Goal: Information Seeking & Learning: Learn about a topic

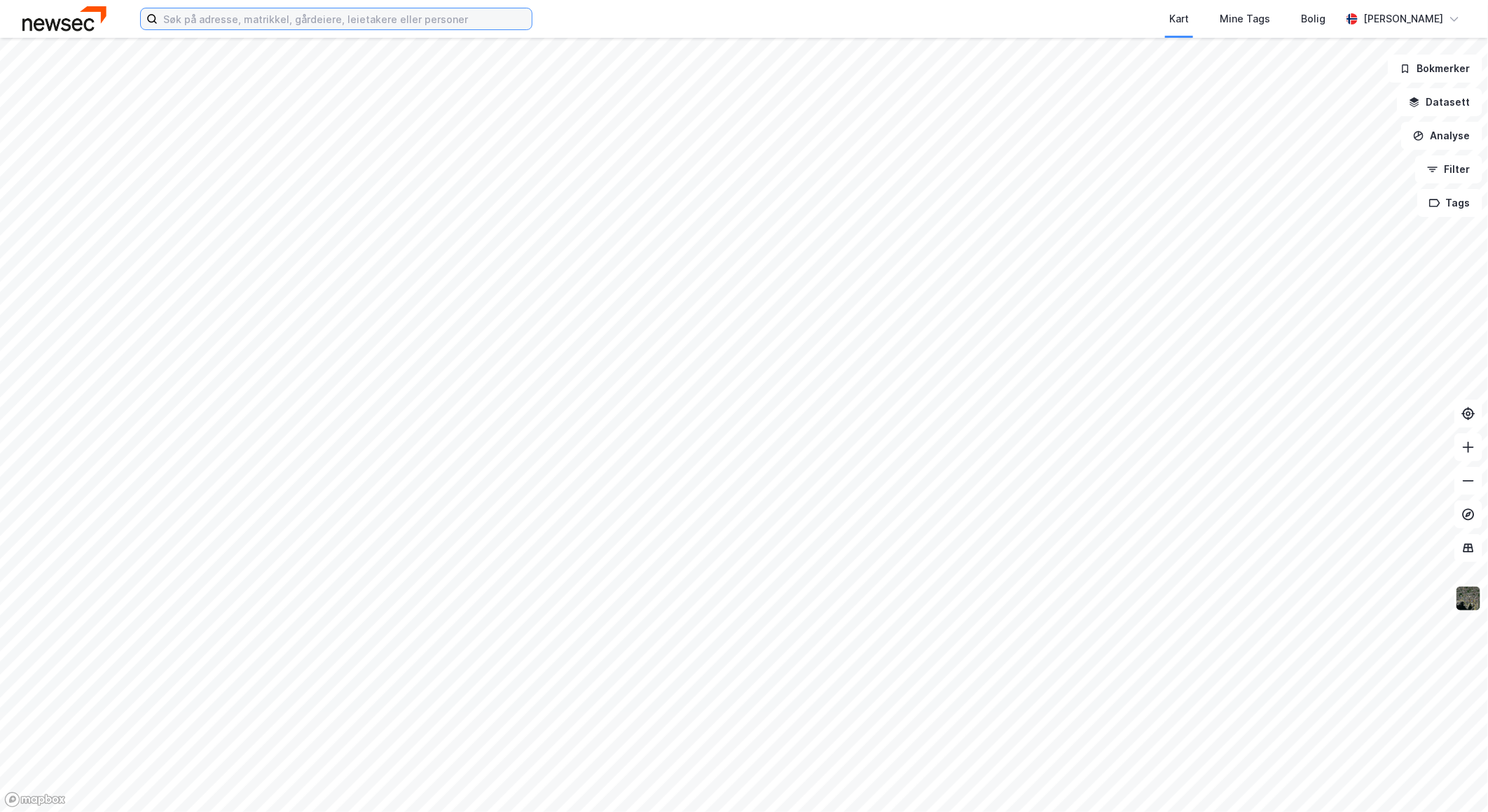
click at [223, 13] on input at bounding box center [344, 19] width 374 height 21
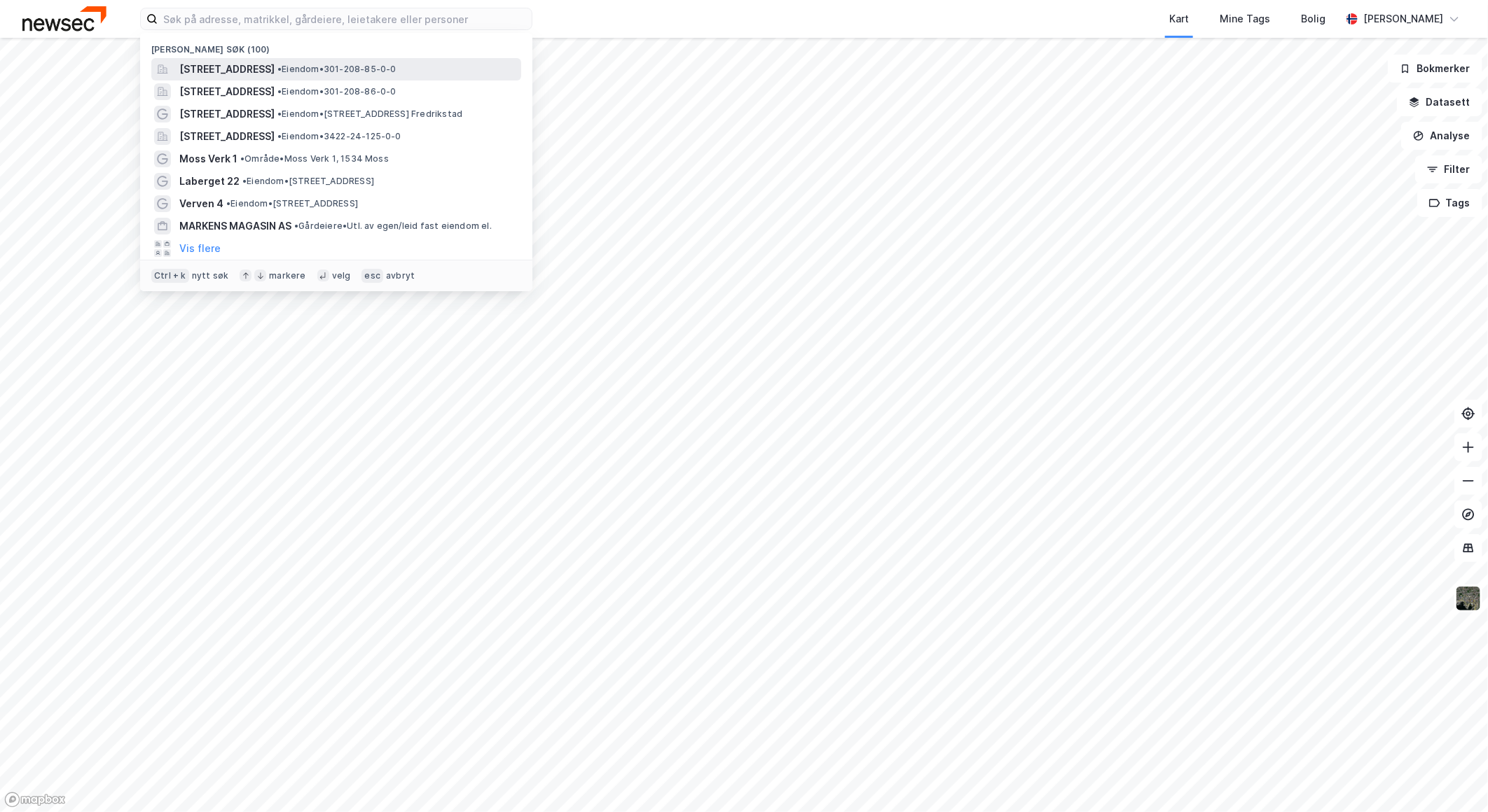
click at [250, 64] on span "[STREET_ADDRESS]" at bounding box center [227, 68] width 95 height 17
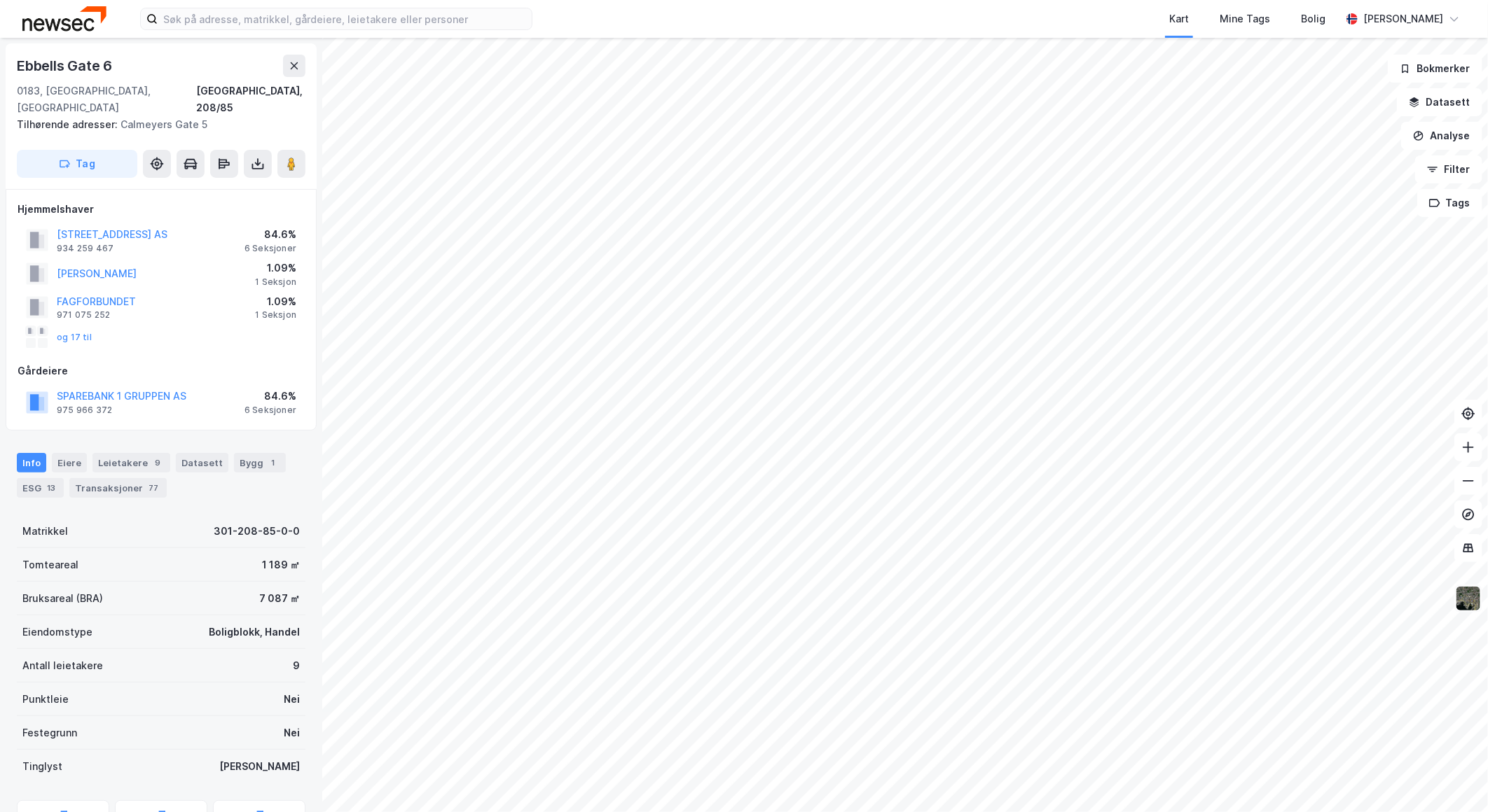
click at [1464, 599] on img at bounding box center [1468, 599] width 27 height 27
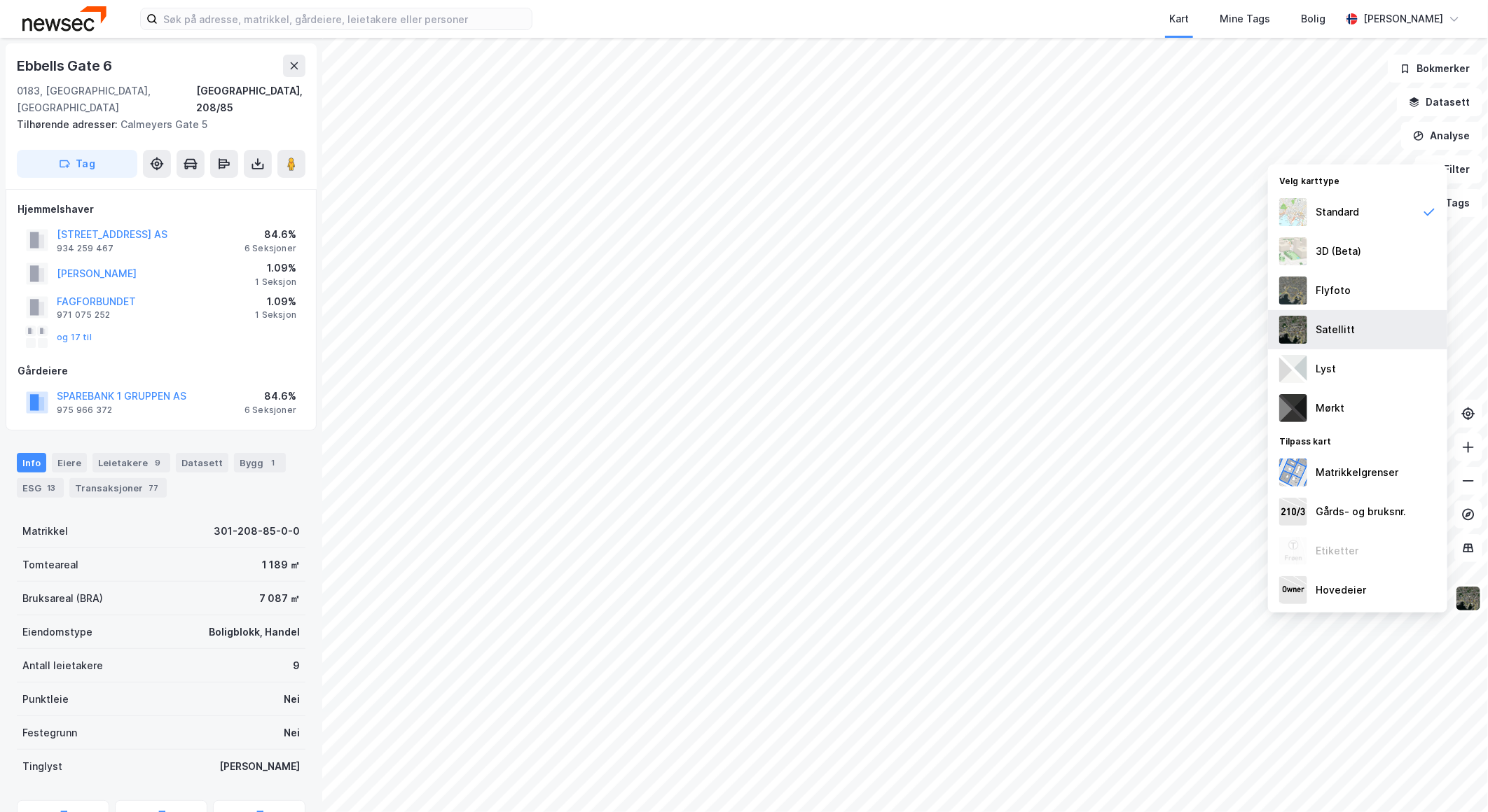
click at [1325, 324] on div "Satellitt" at bounding box center [1335, 329] width 39 height 17
click at [34, 478] on div "ESG 13" at bounding box center [40, 488] width 47 height 20
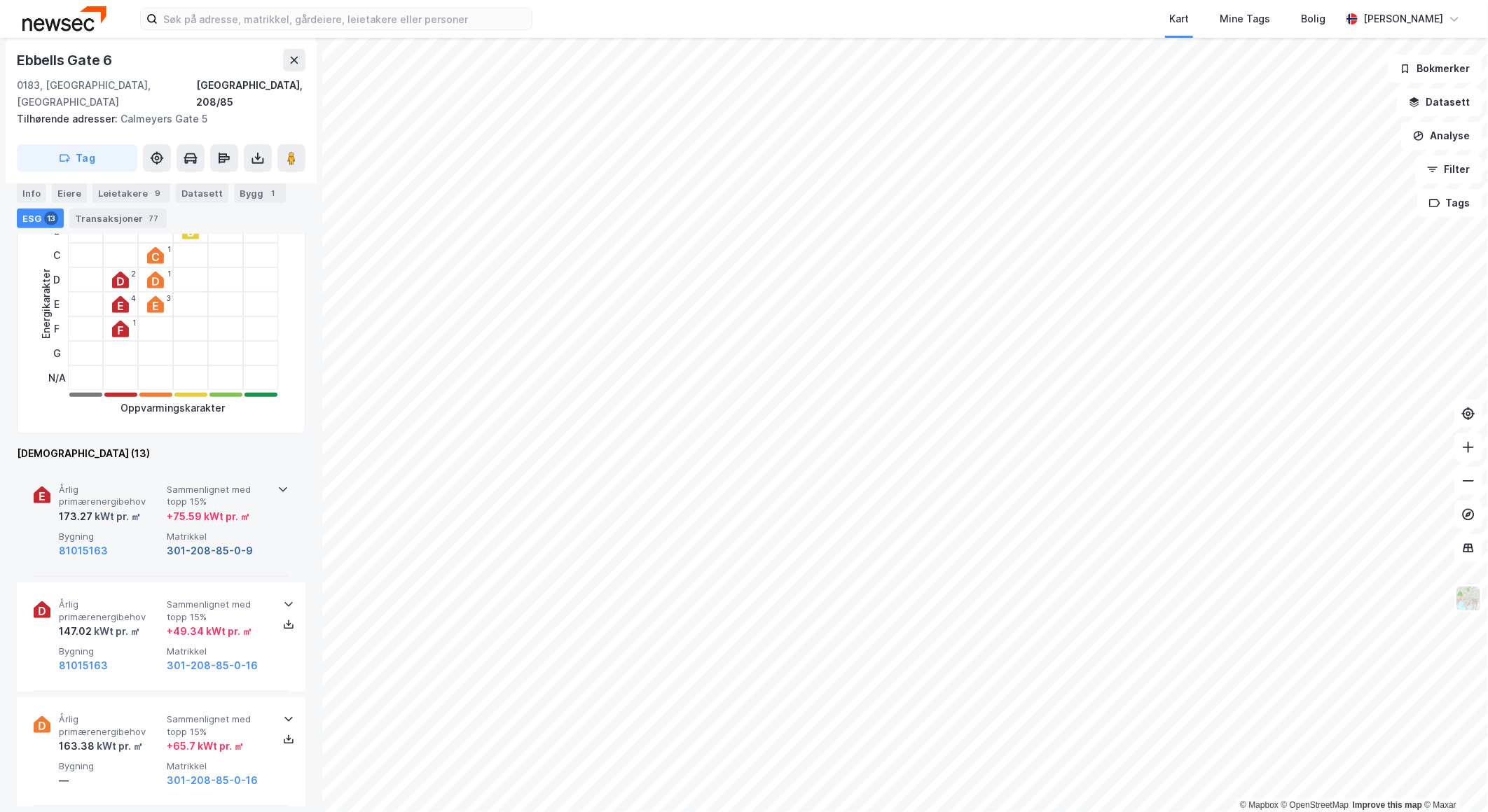
scroll to position [389, 0]
click at [151, 505] on div "173.27 kWt pr. ㎡" at bounding box center [110, 513] width 102 height 17
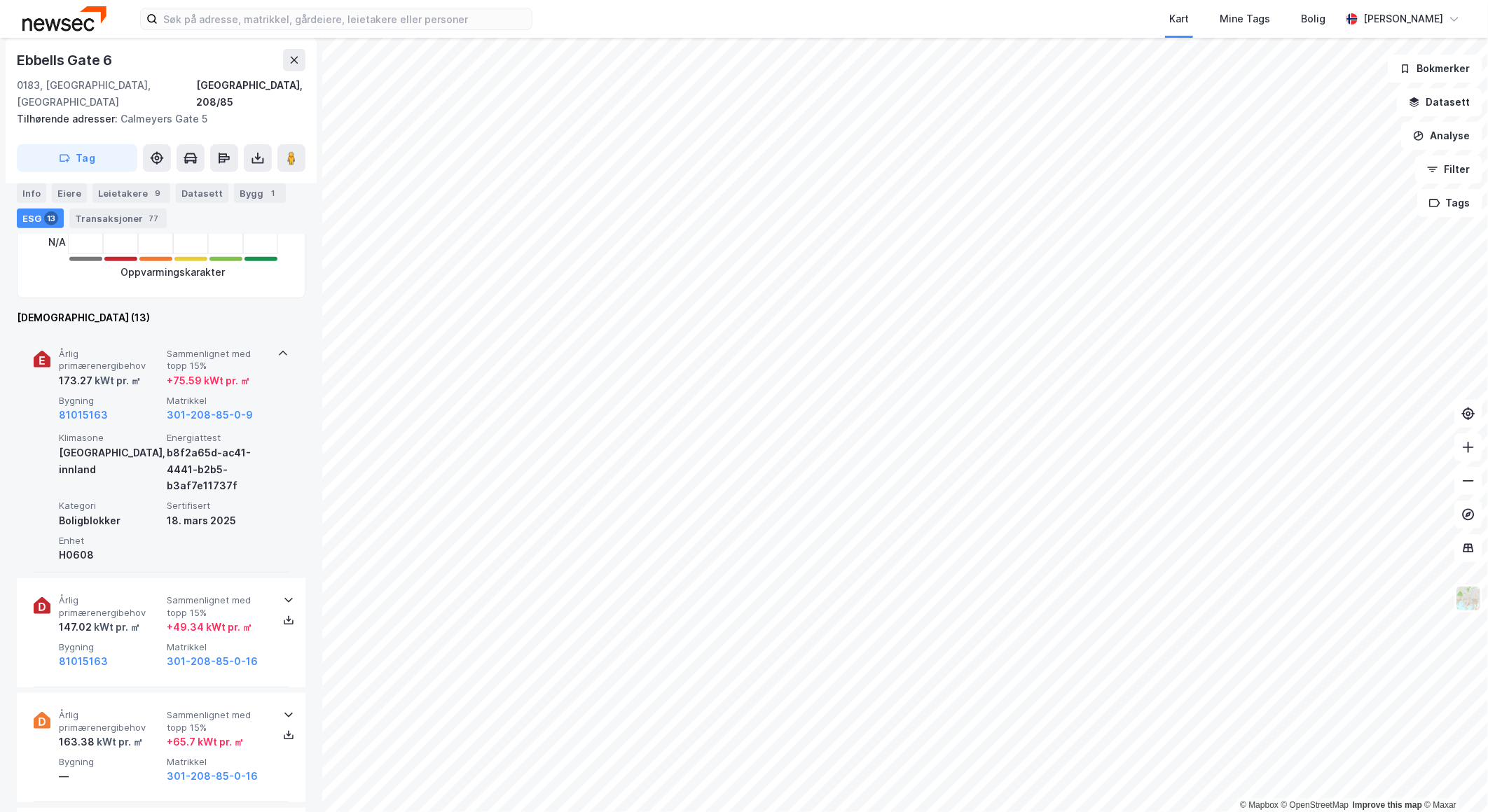
scroll to position [544, 0]
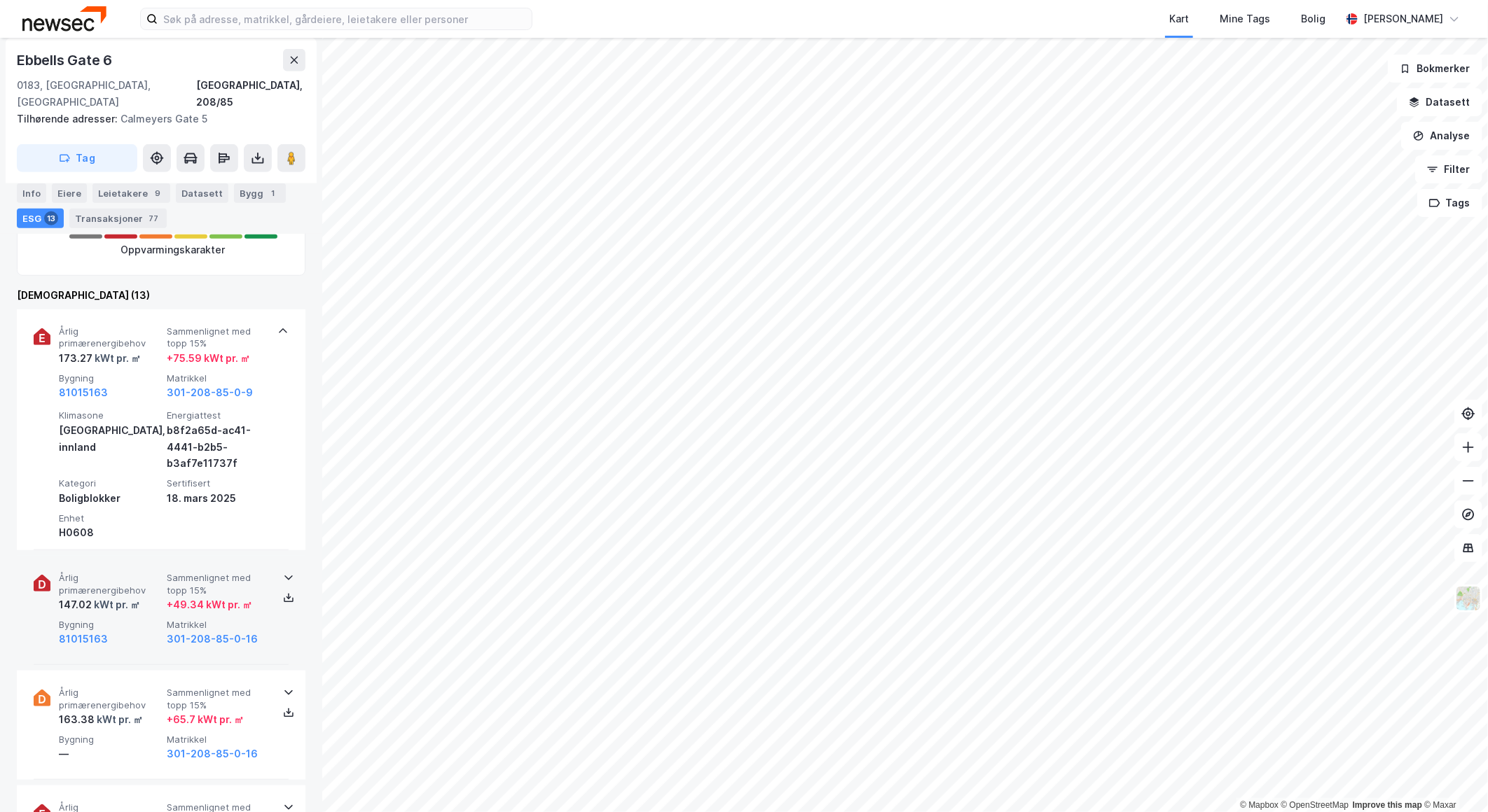
click at [147, 572] on span "Årlig primærenergibehov" at bounding box center [110, 584] width 102 height 24
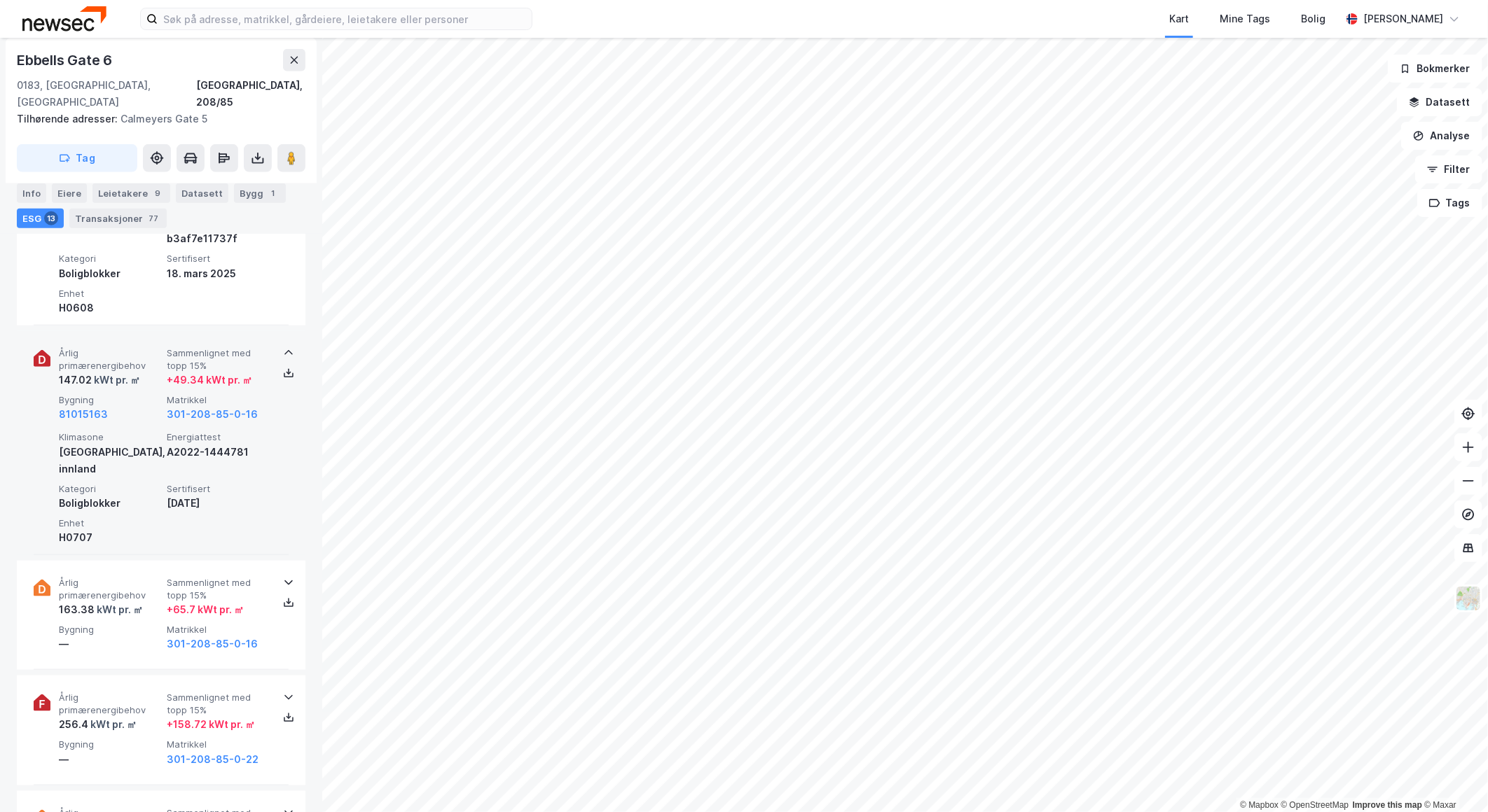
scroll to position [855, 0]
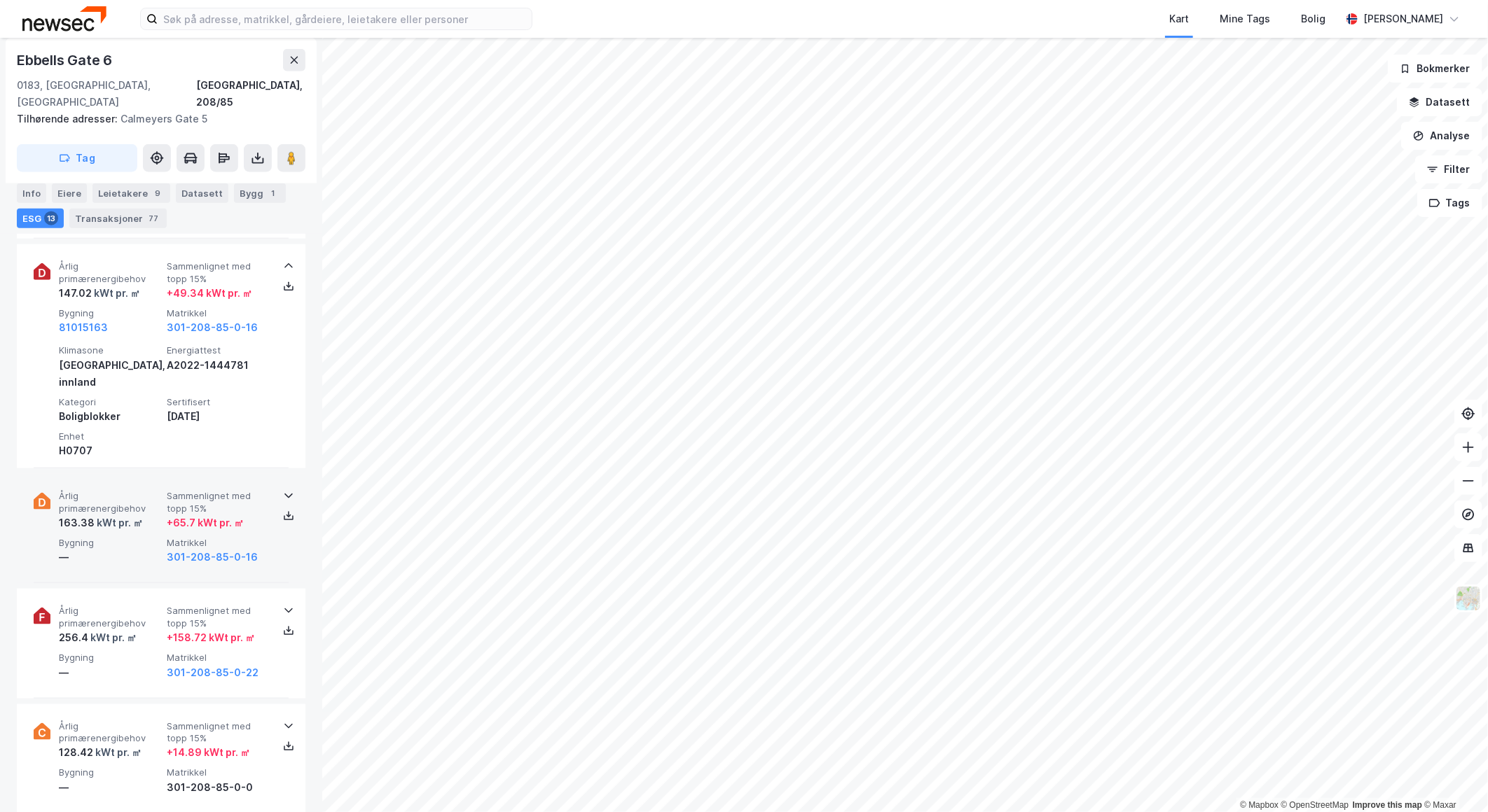
click at [150, 548] on div "—" at bounding box center [110, 556] width 102 height 17
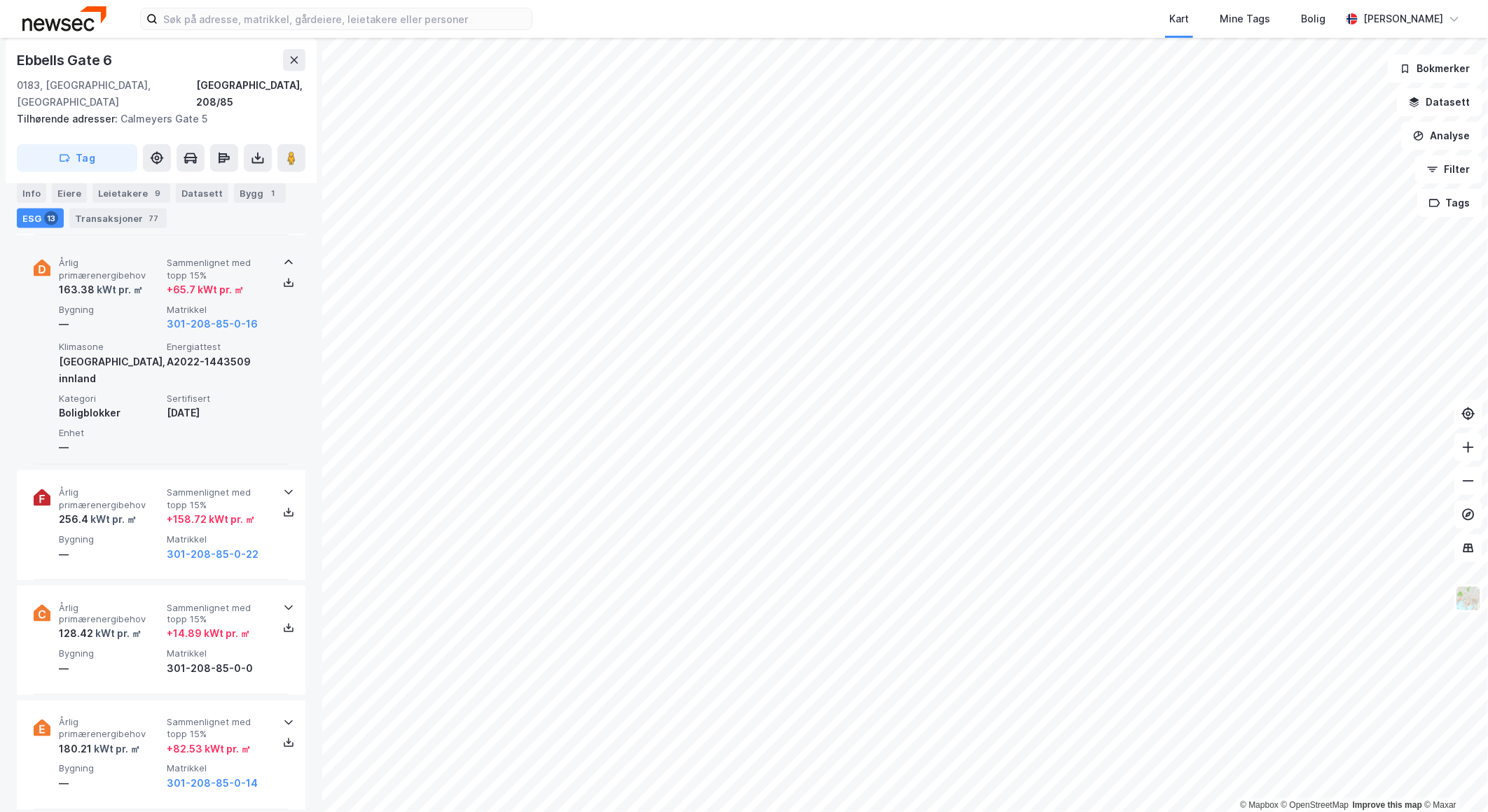
click at [150, 518] on div "Årlig primærenergibehov 256.4 kWt pr. ㎡ Sammenlignet med topp 15% + 158.72 kWt …" at bounding box center [161, 525] width 255 height 109
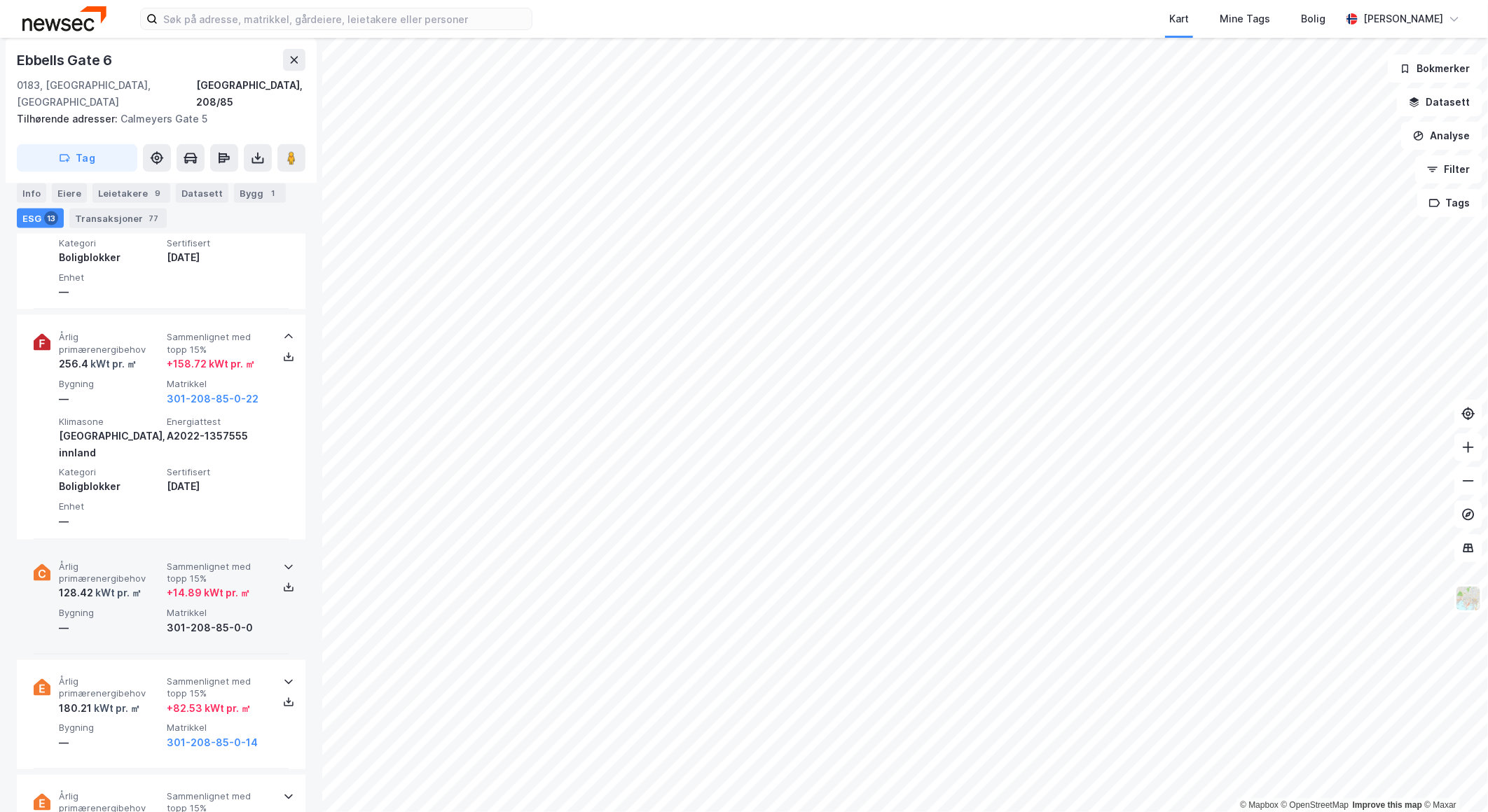
click at [150, 585] on div "128.42 kWt pr. ㎡" at bounding box center [110, 593] width 102 height 17
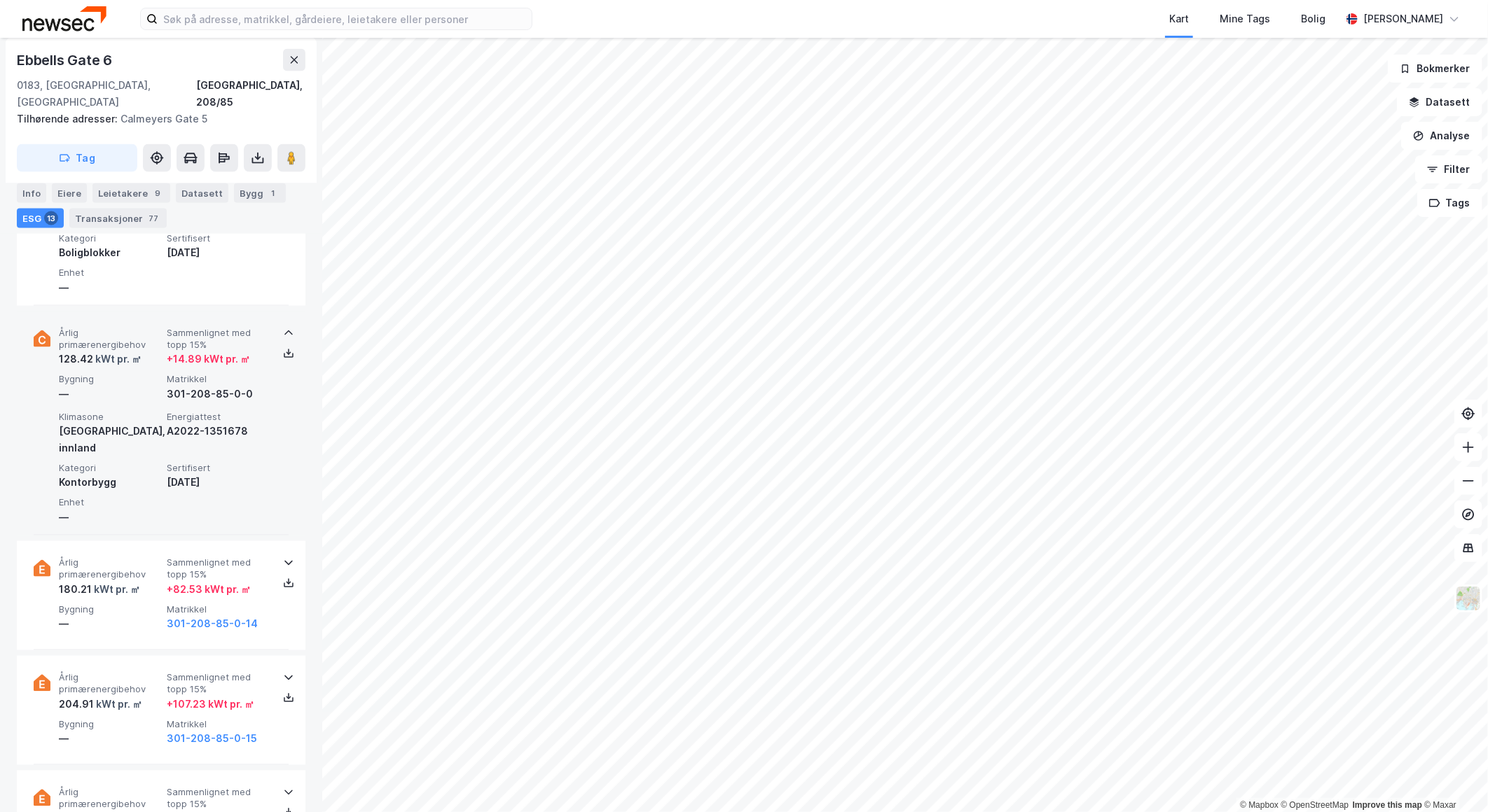
click at [150, 604] on span "Bygning" at bounding box center [110, 610] width 102 height 12
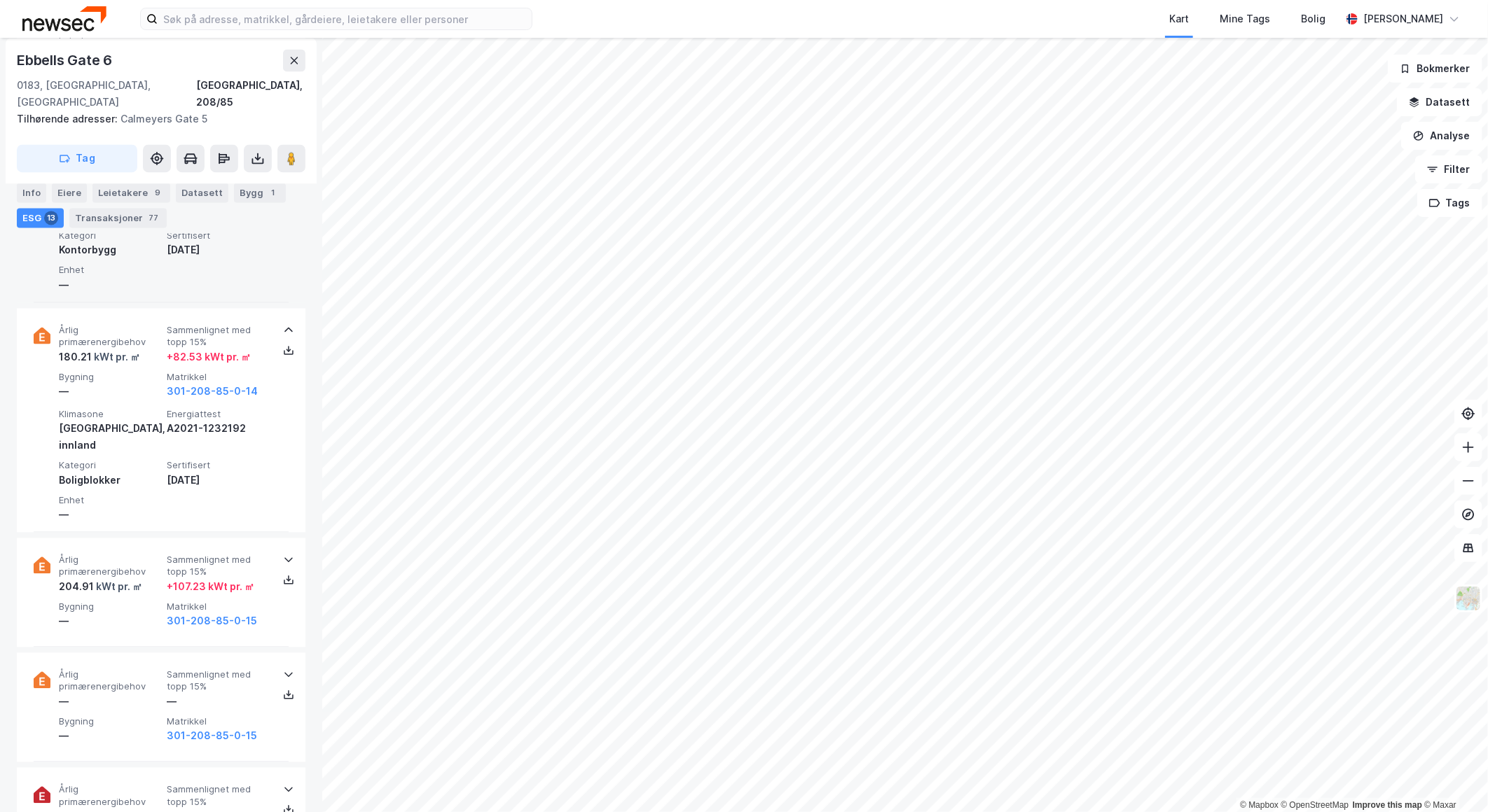
click at [150, 612] on div "—" at bounding box center [110, 620] width 102 height 17
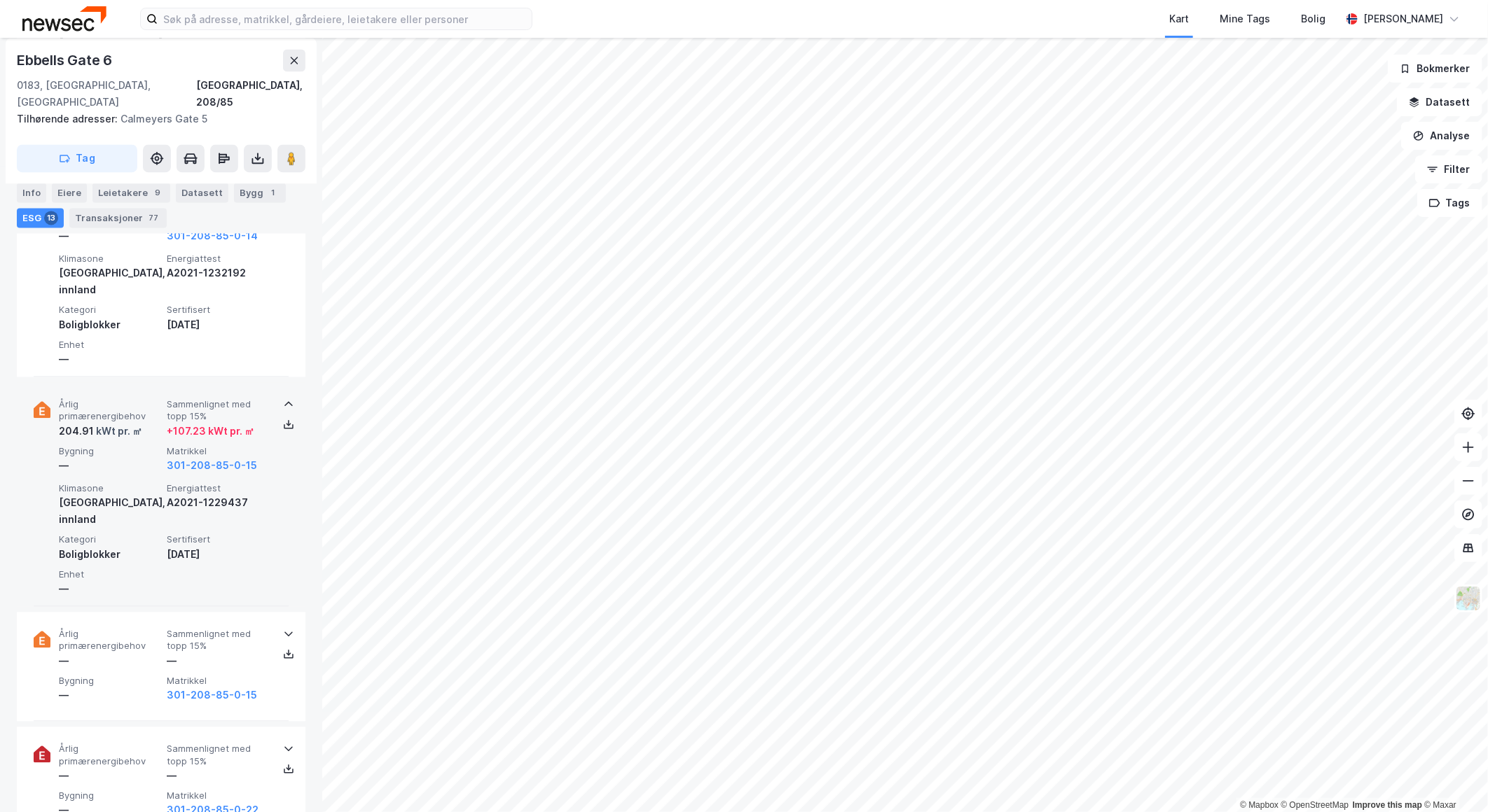
click at [150, 628] on span "Årlig primærenergibehov" at bounding box center [110, 640] width 102 height 24
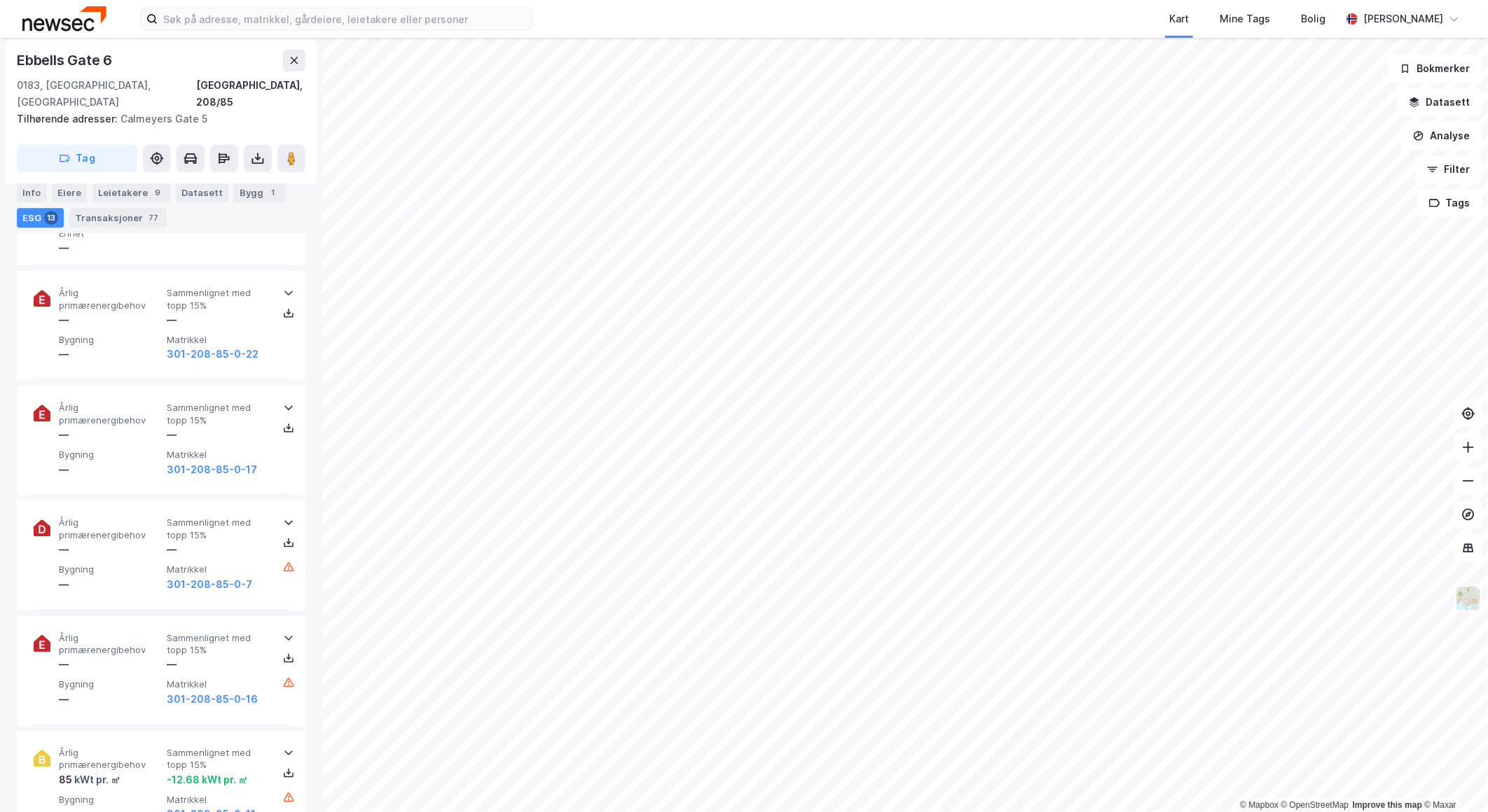
scroll to position [2489, 0]
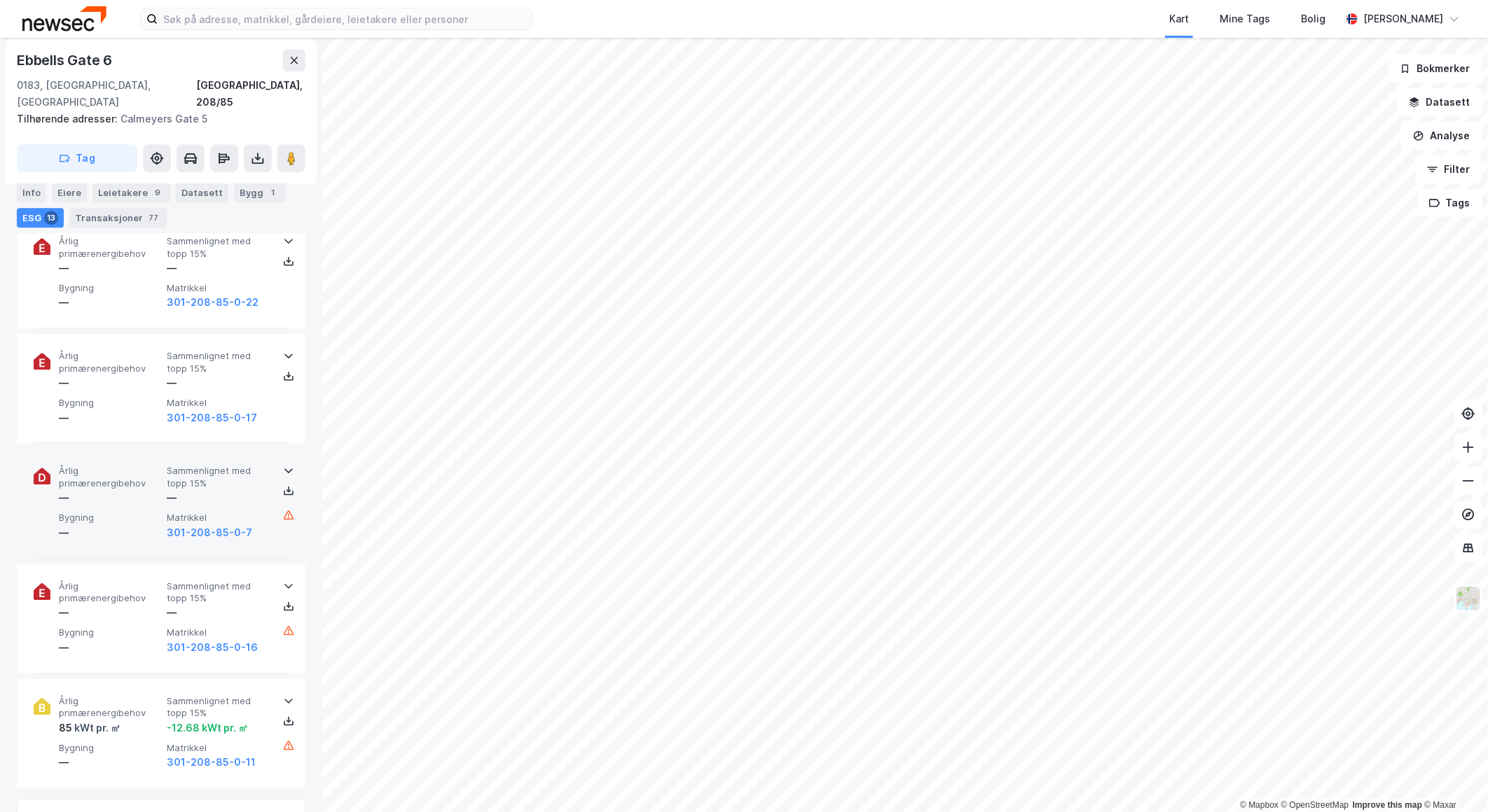
click at [144, 448] on div "Årlig primærenergibehov — Sammenlignet med topp 15% — Bygning — Matrikkel 301-2…" at bounding box center [161, 503] width 255 height 109
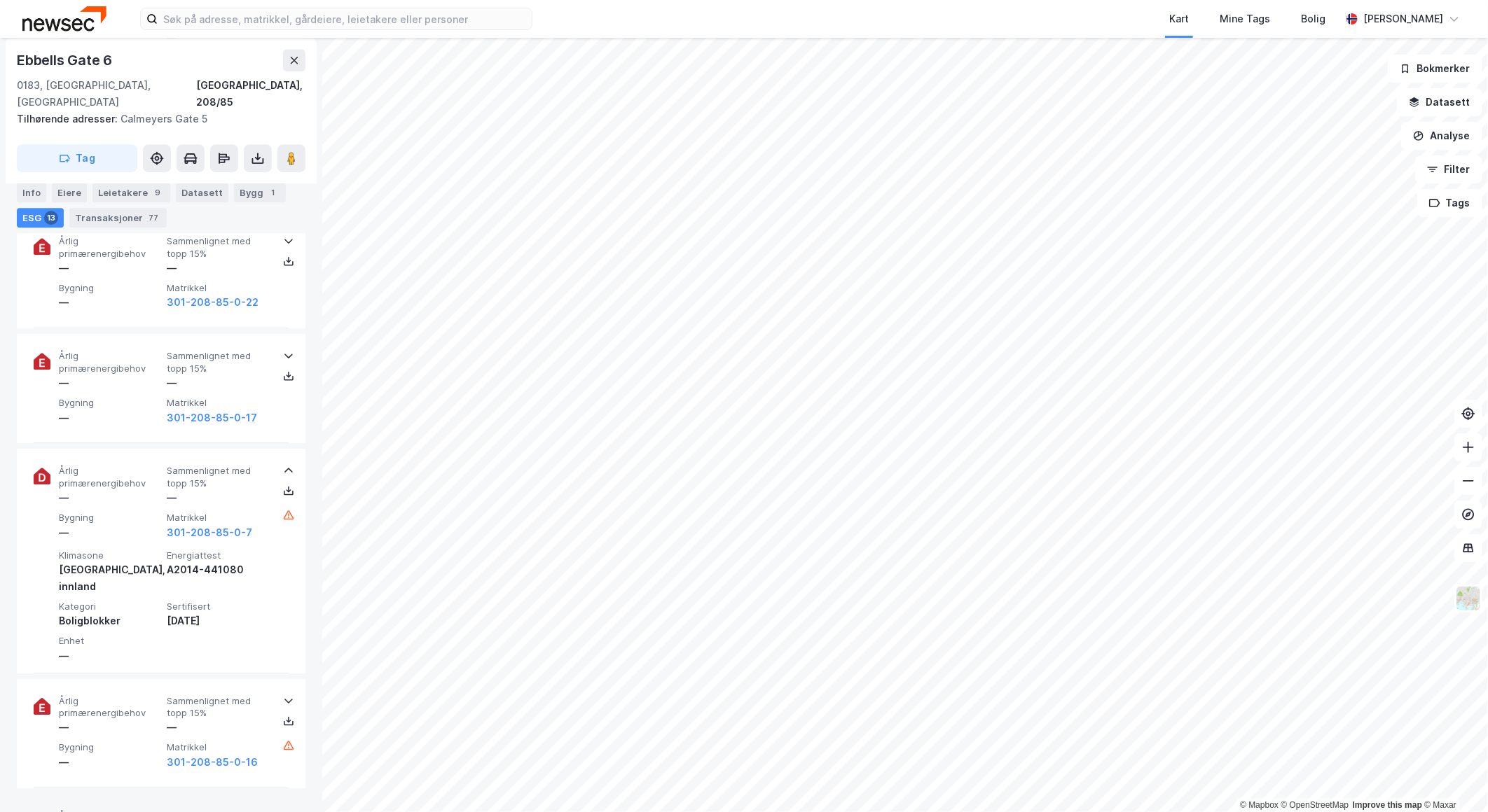
click at [145, 810] on span "Årlig primærenergibehov" at bounding box center [110, 821] width 102 height 24
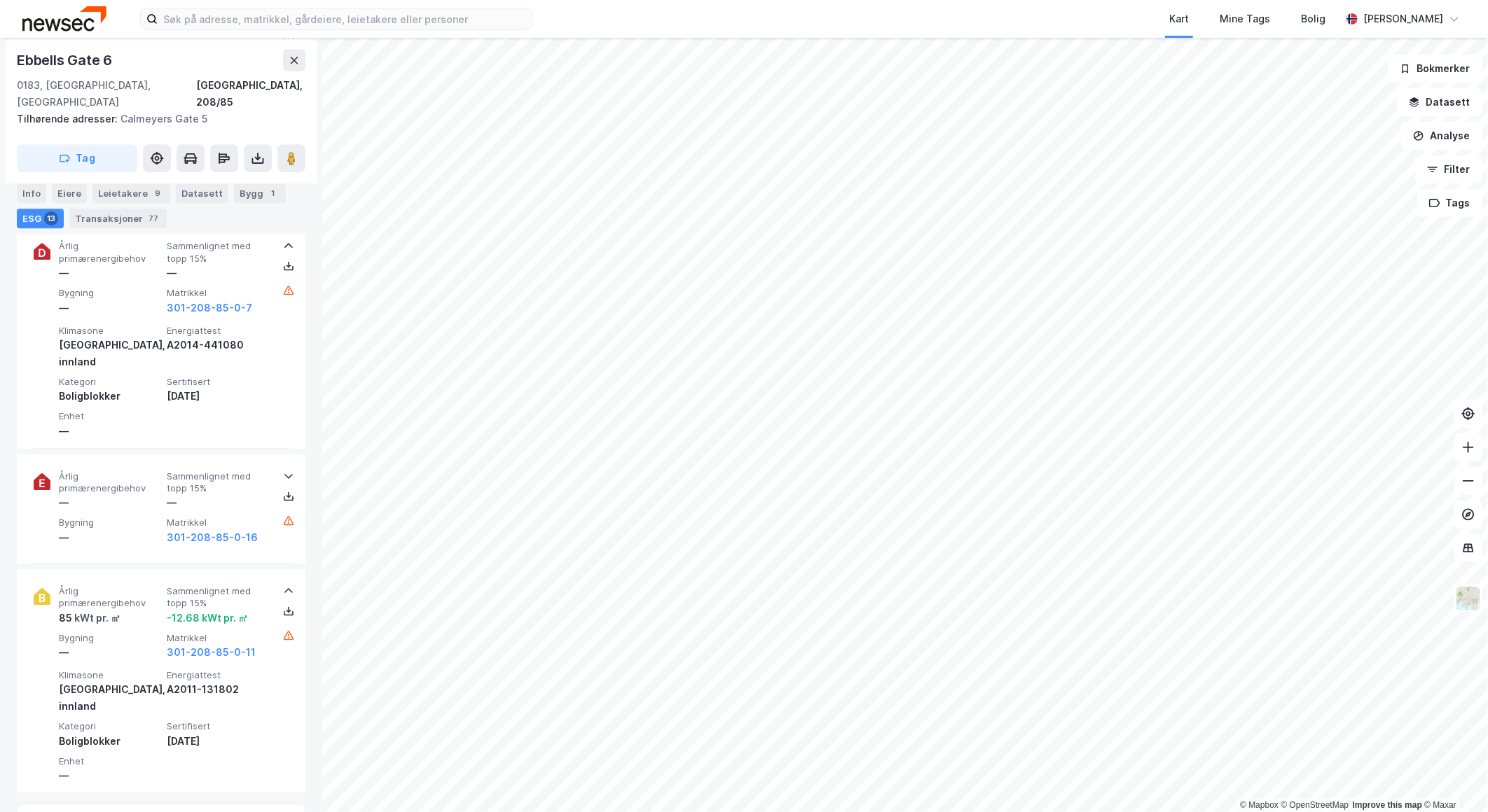
scroll to position [2702, 0]
